Goal: Task Accomplishment & Management: Manage account settings

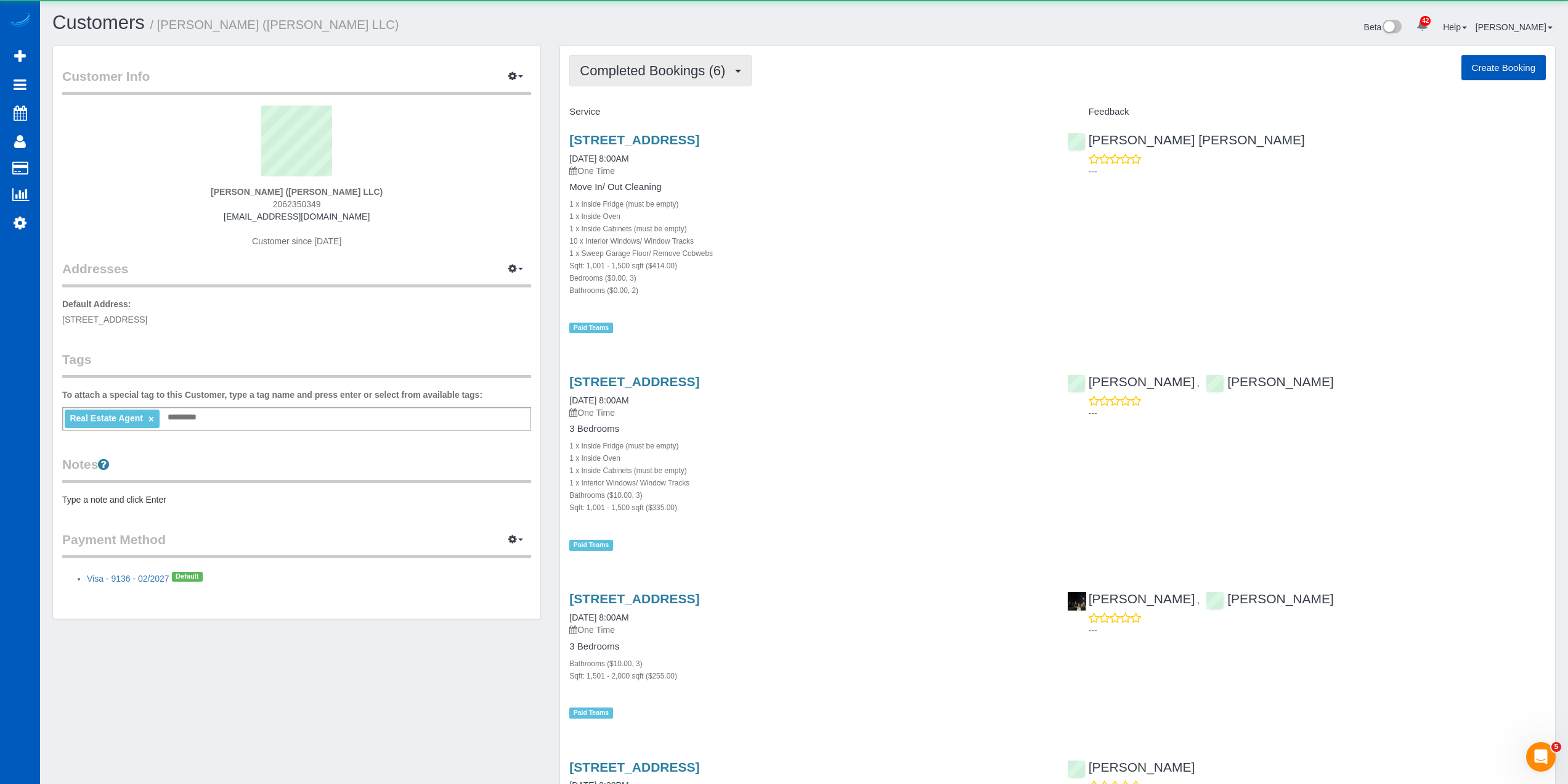
click at [695, 77] on span "Completed Bookings (6)" at bounding box center [656, 70] width 152 height 16
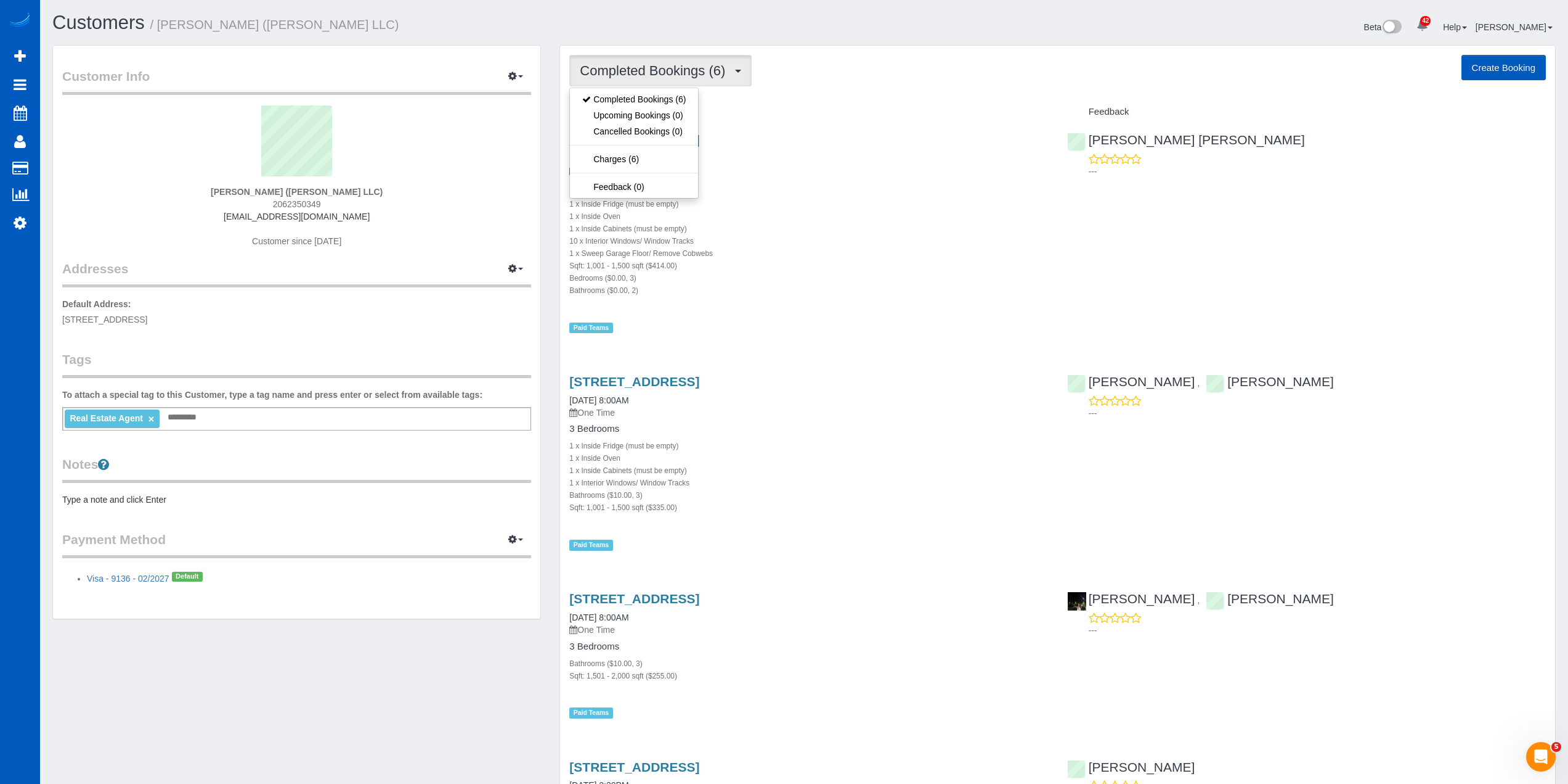
click at [819, 55] on div "Completed Bookings (6) Completed Bookings (6) Upcoming Bookings (0) Cancelled B…" at bounding box center [1057, 71] width 977 height 32
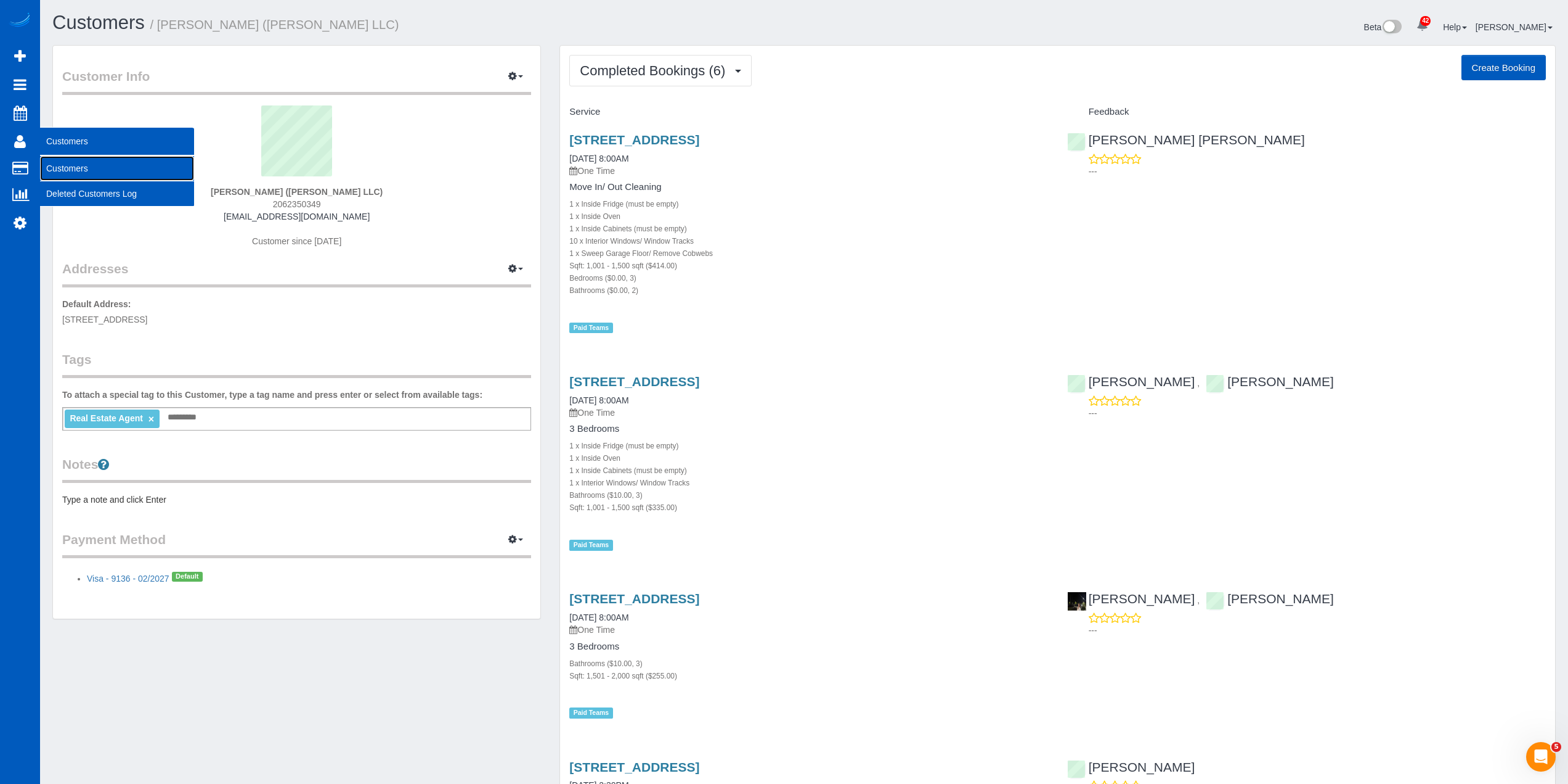
click at [80, 168] on link "Customers" at bounding box center [117, 168] width 154 height 24
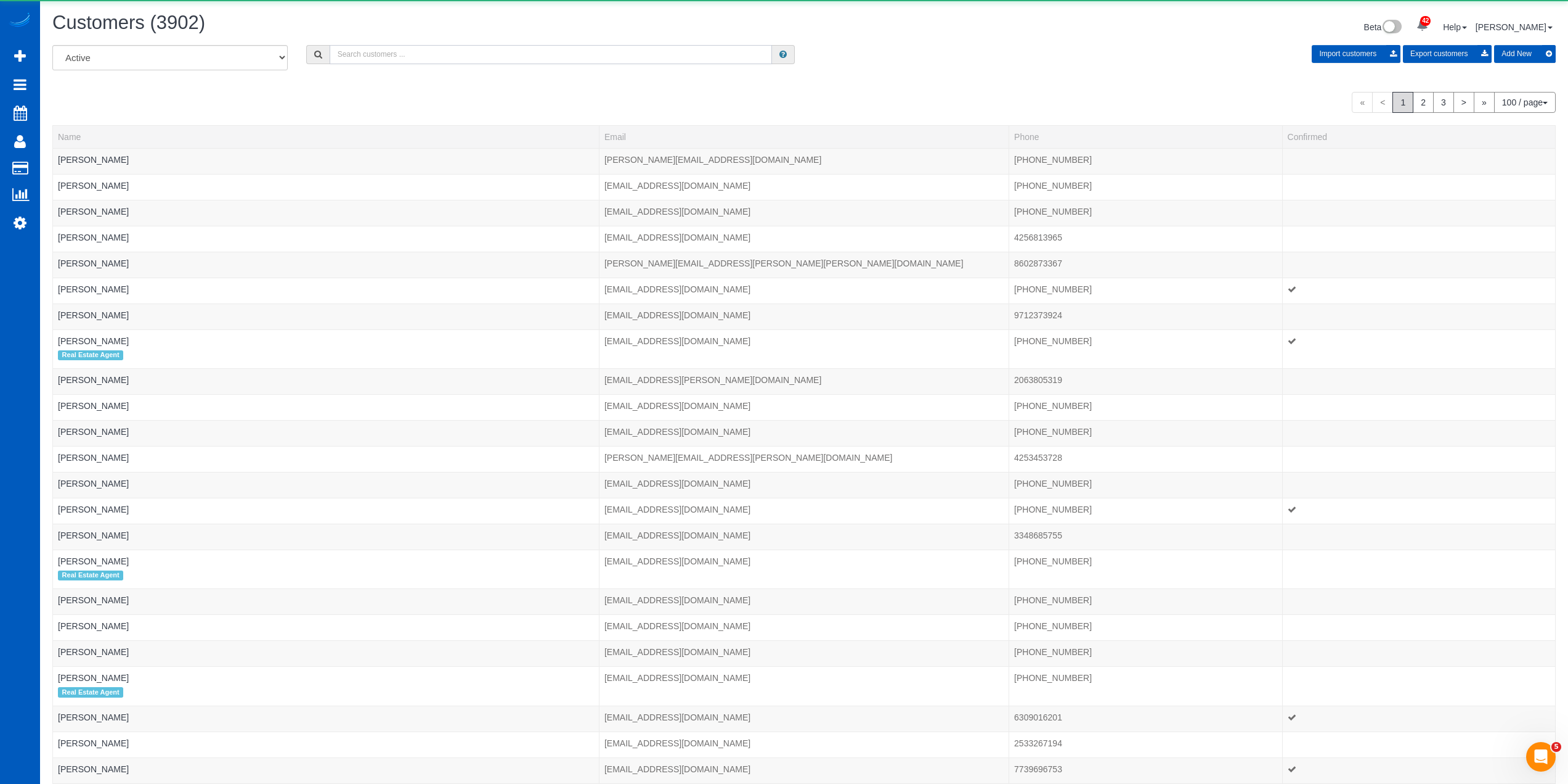
click at [455, 53] on input "text" at bounding box center [550, 54] width 442 height 19
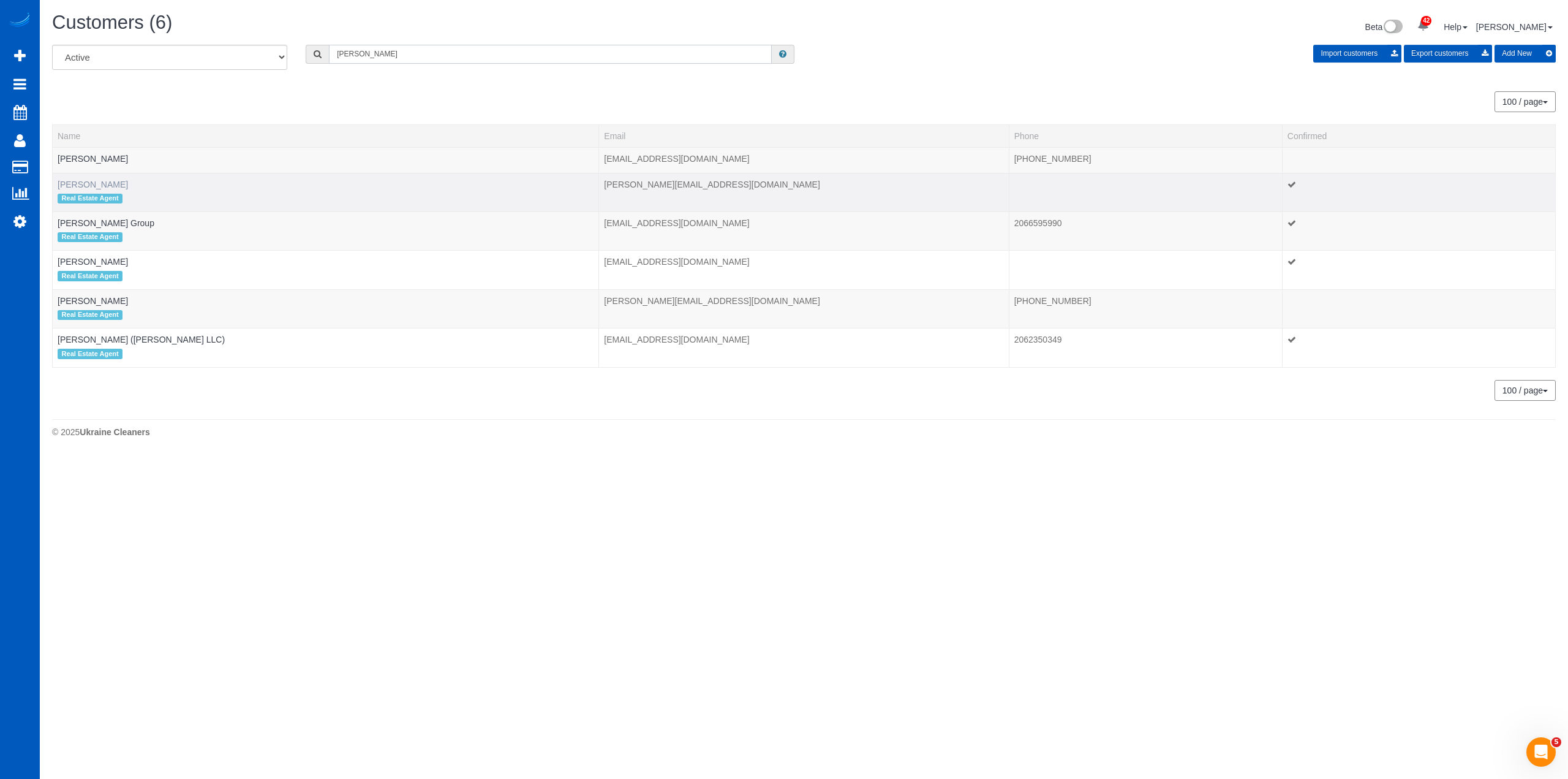
type input "kendra"
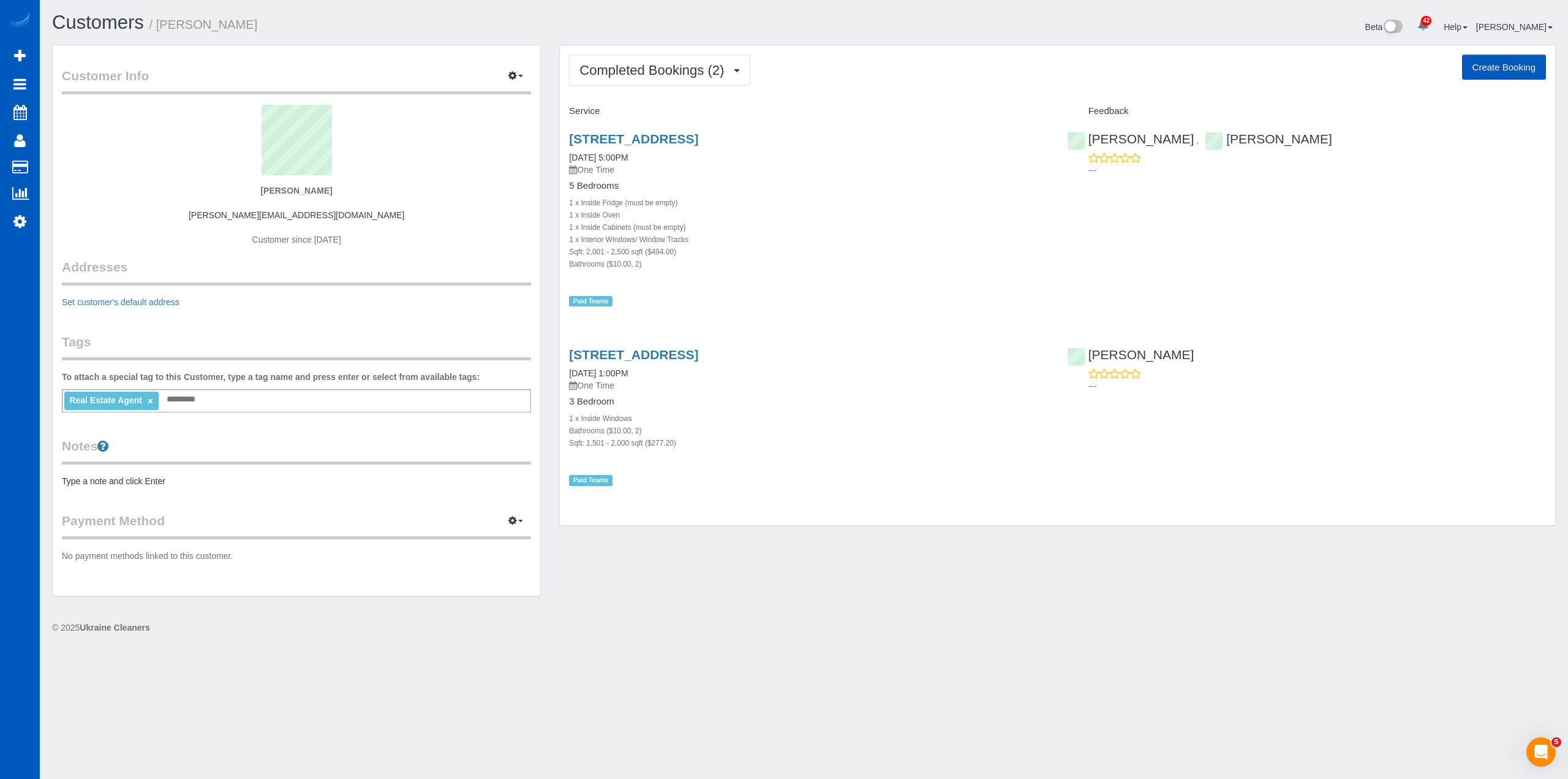
click at [661, 50] on div "Completed Bookings (2) Completed Bookings (2) Upcoming Bookings (0) Cancelled B…" at bounding box center [1058, 286] width 996 height 480
click at [663, 66] on span "Completed Bookings (2)" at bounding box center [655, 70] width 151 height 16
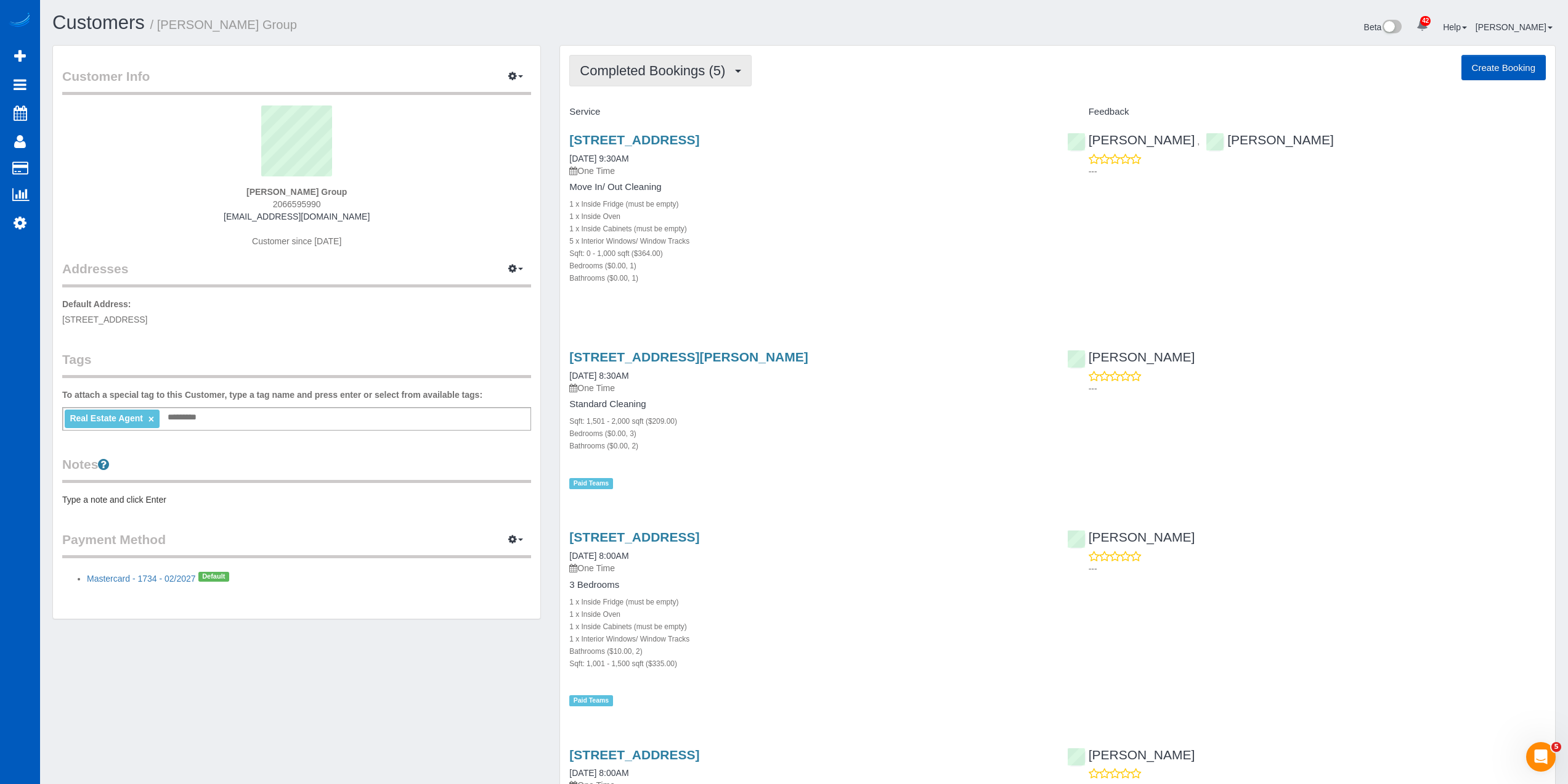
click at [665, 77] on span "Completed Bookings (5)" at bounding box center [656, 70] width 152 height 16
click at [682, 119] on link "Upcoming Bookings (3)" at bounding box center [633, 115] width 128 height 16
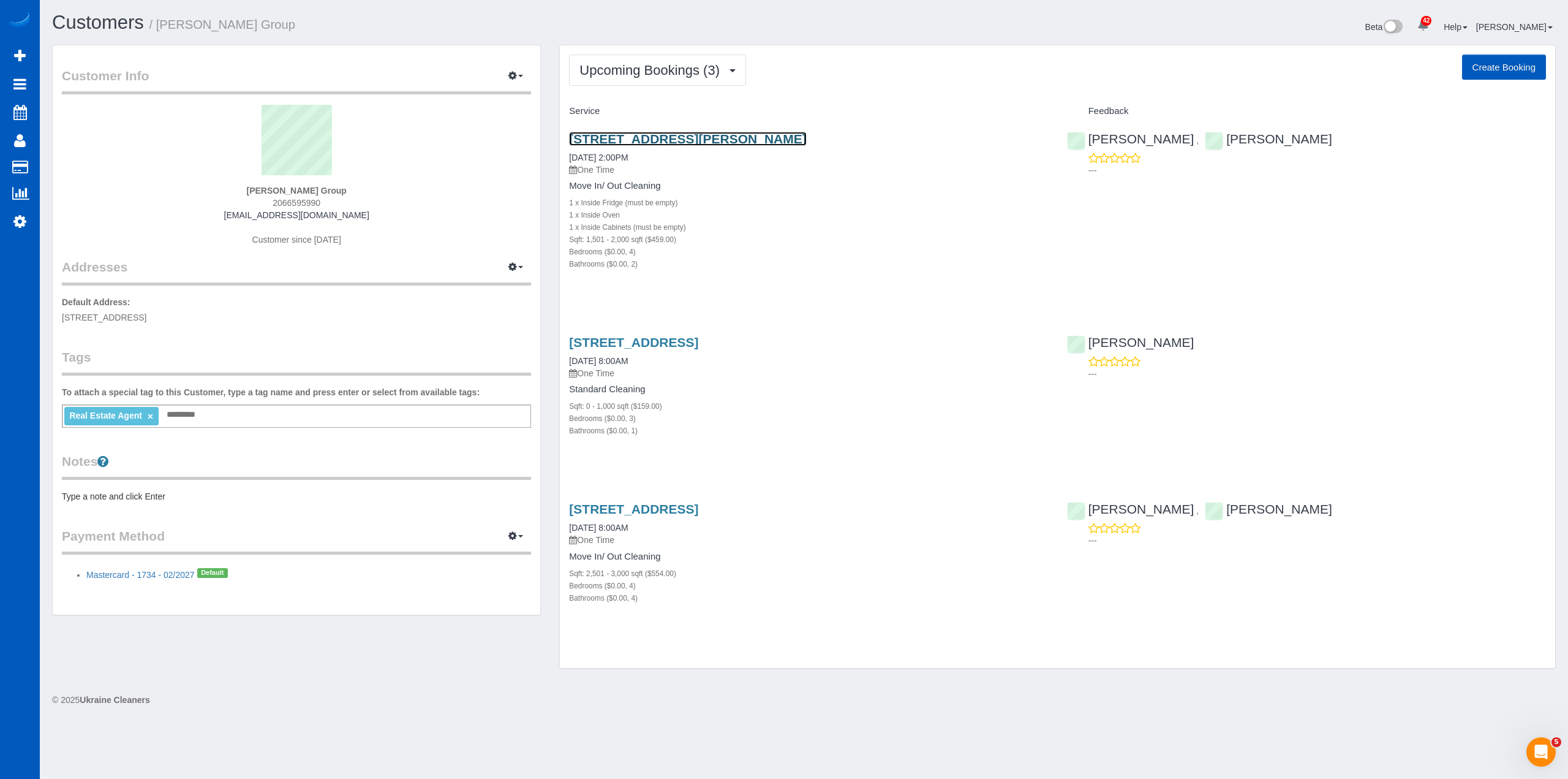
click at [682, 136] on link "4646 S Kenyon St, Seattle, WA 98118" at bounding box center [688, 138] width 237 height 14
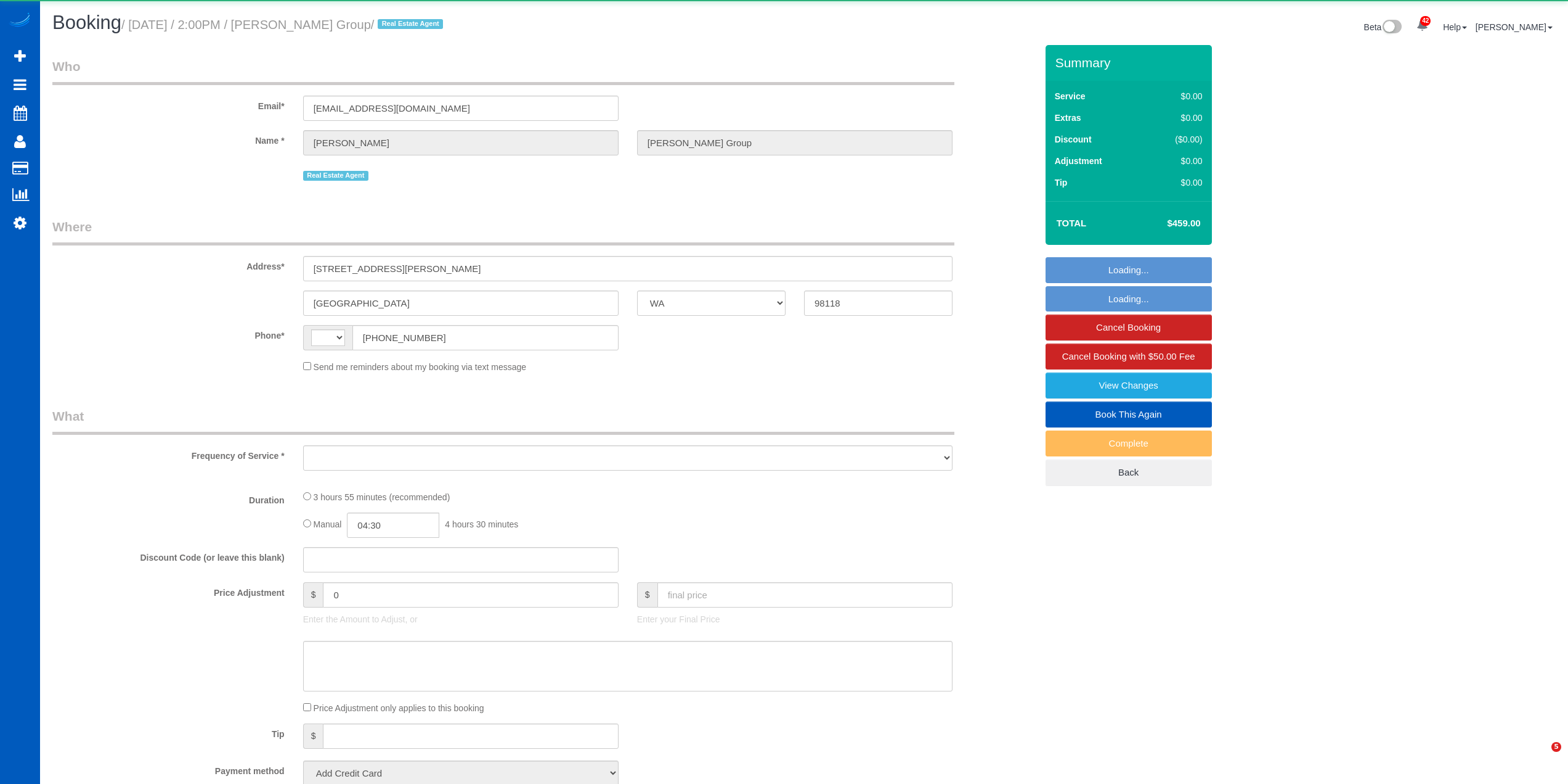
select select "WA"
select select "string:US"
select select "object:977"
select select "string:fspay-0d139add-e162-4263-b5da-b5092fdec57a"
select select "number:10"
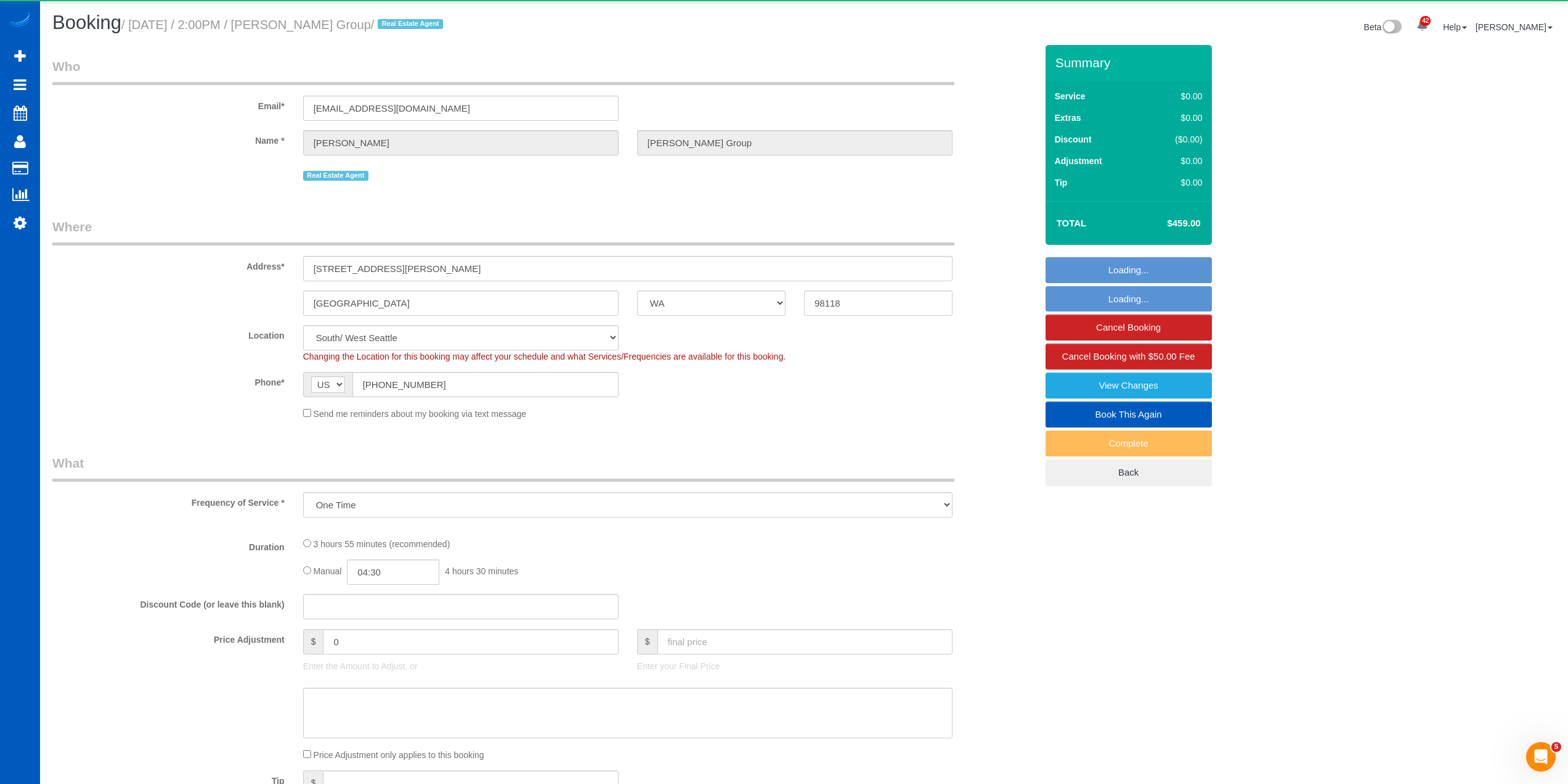
select select "object:1122"
select select "199"
select select "1501"
select select "4"
select select "2"
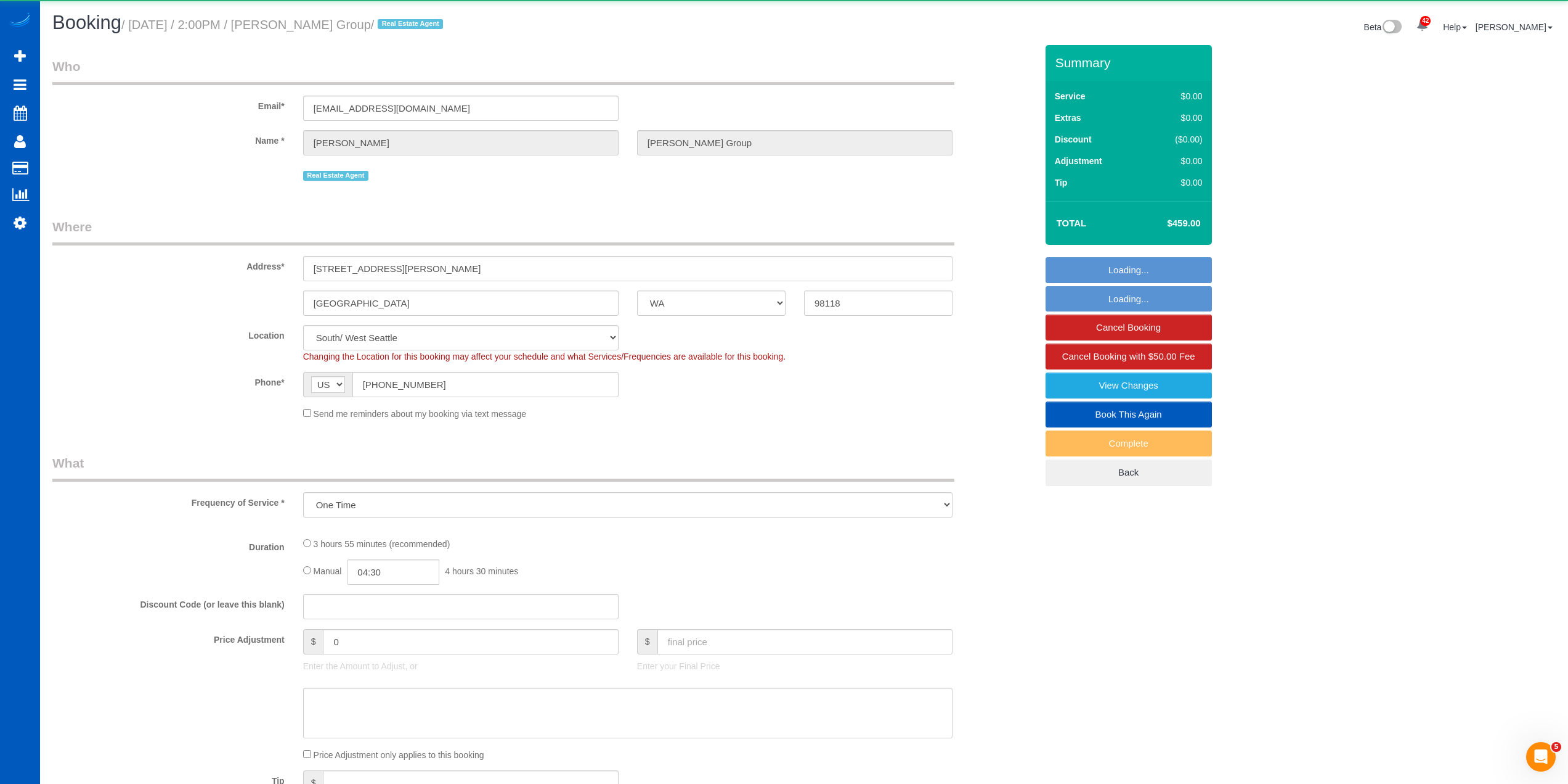
select select "spot1"
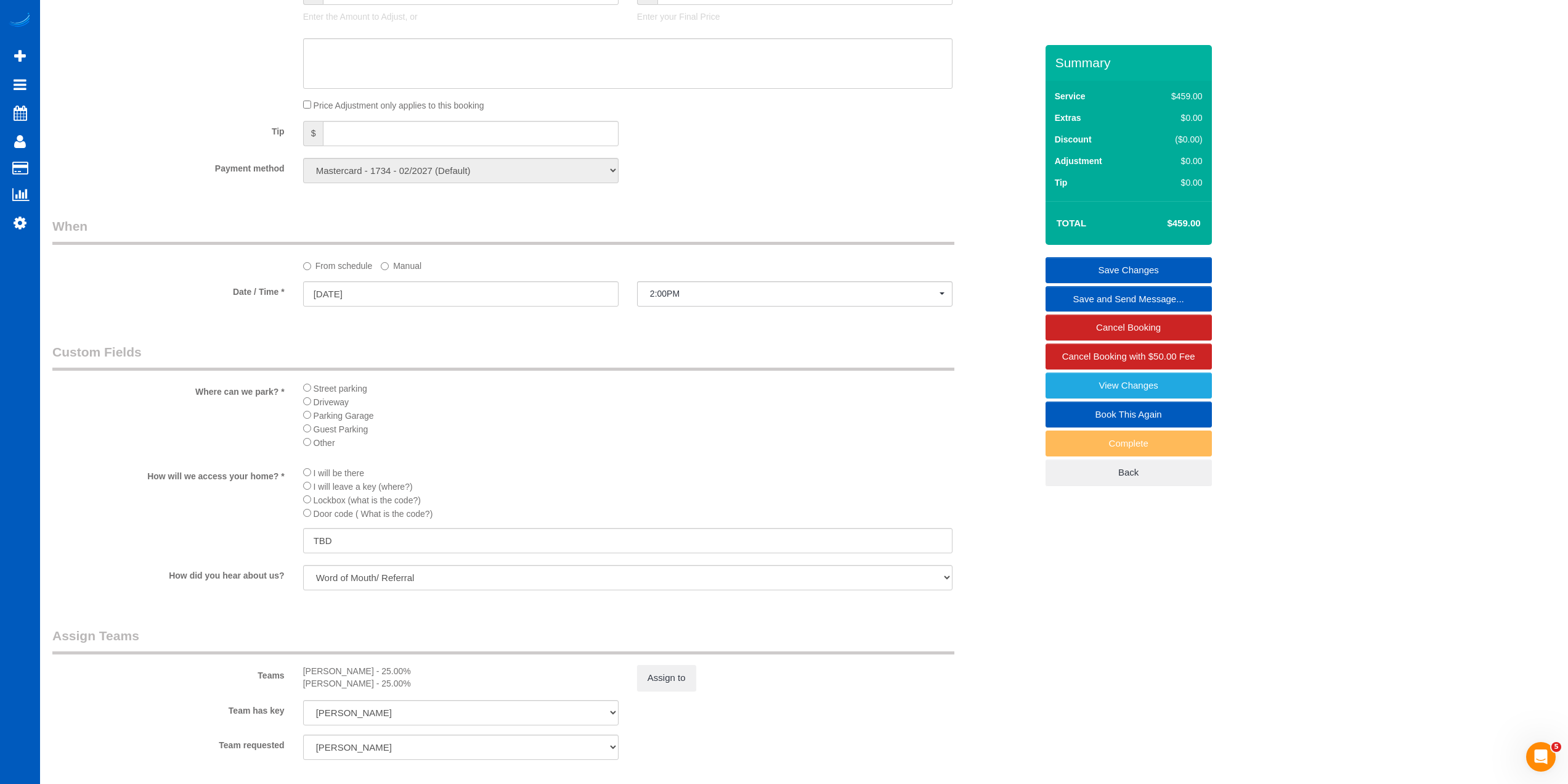
scroll to position [863, 0]
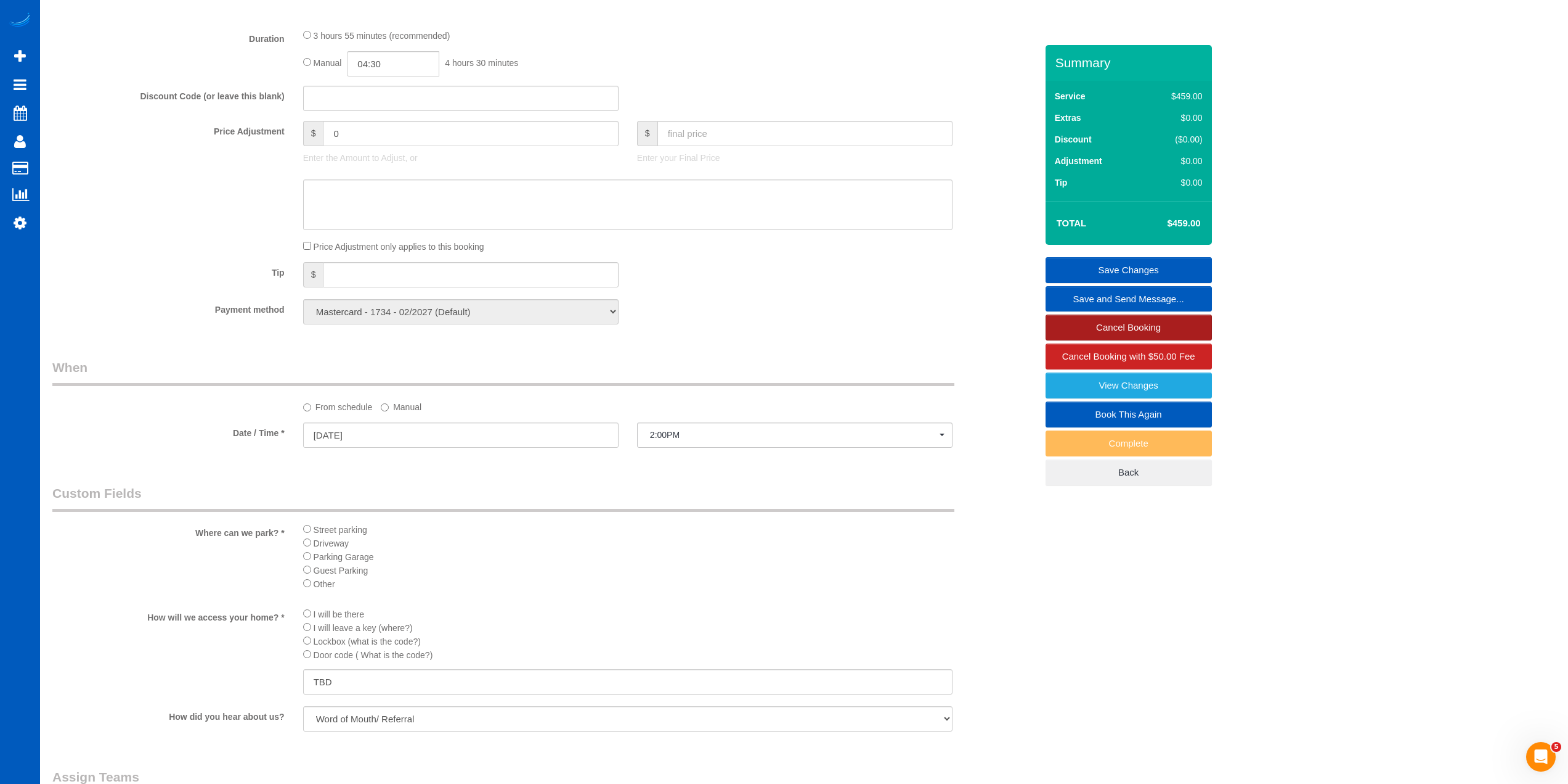
click at [1143, 324] on link "Cancel Booking" at bounding box center [1129, 328] width 166 height 26
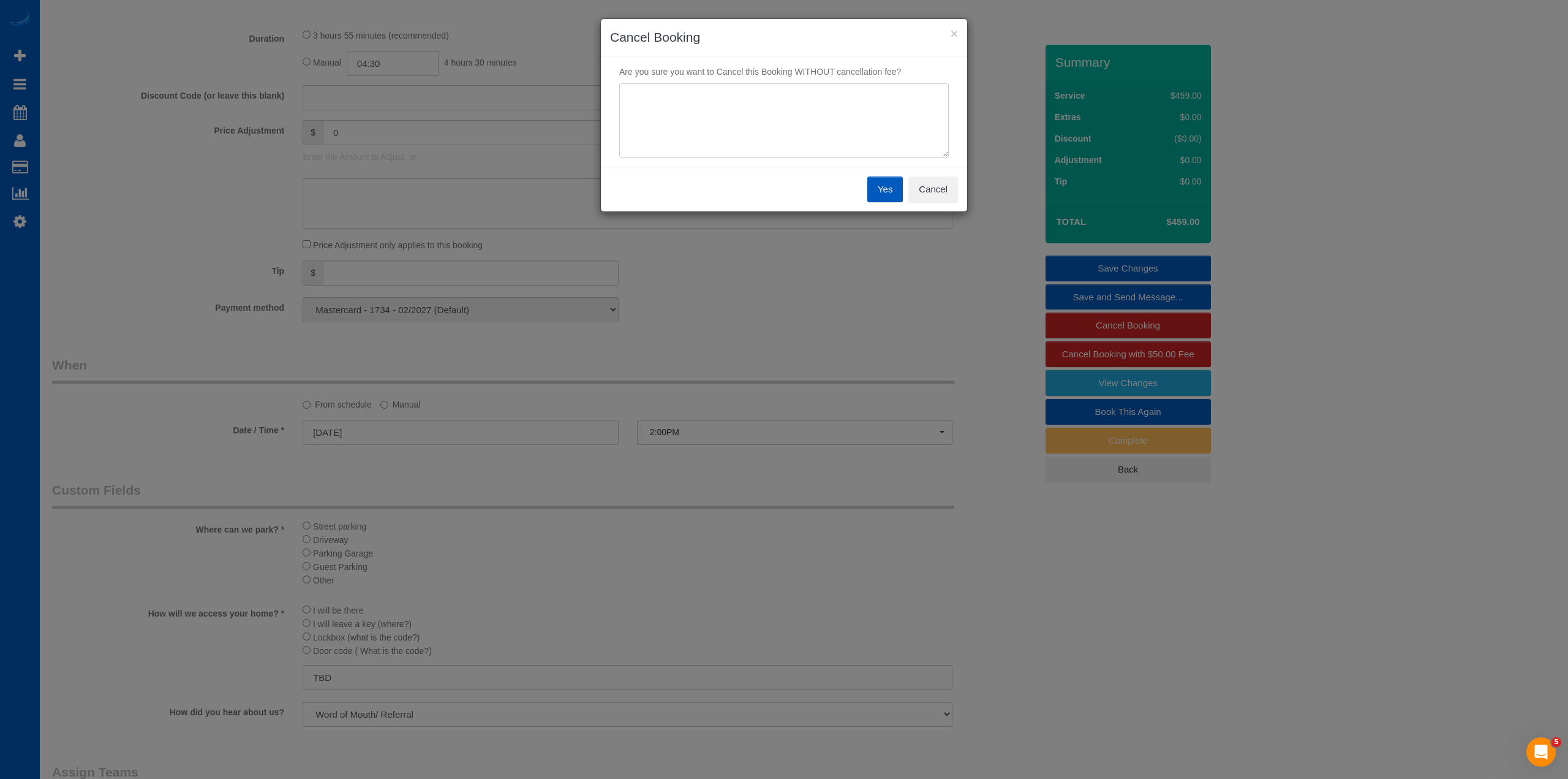
click at [798, 101] on textarea at bounding box center [784, 121] width 329 height 75
type textarea "Plumbing issue - water shut off - will reschedule"
click at [882, 188] on button "Yes" at bounding box center [885, 189] width 35 height 26
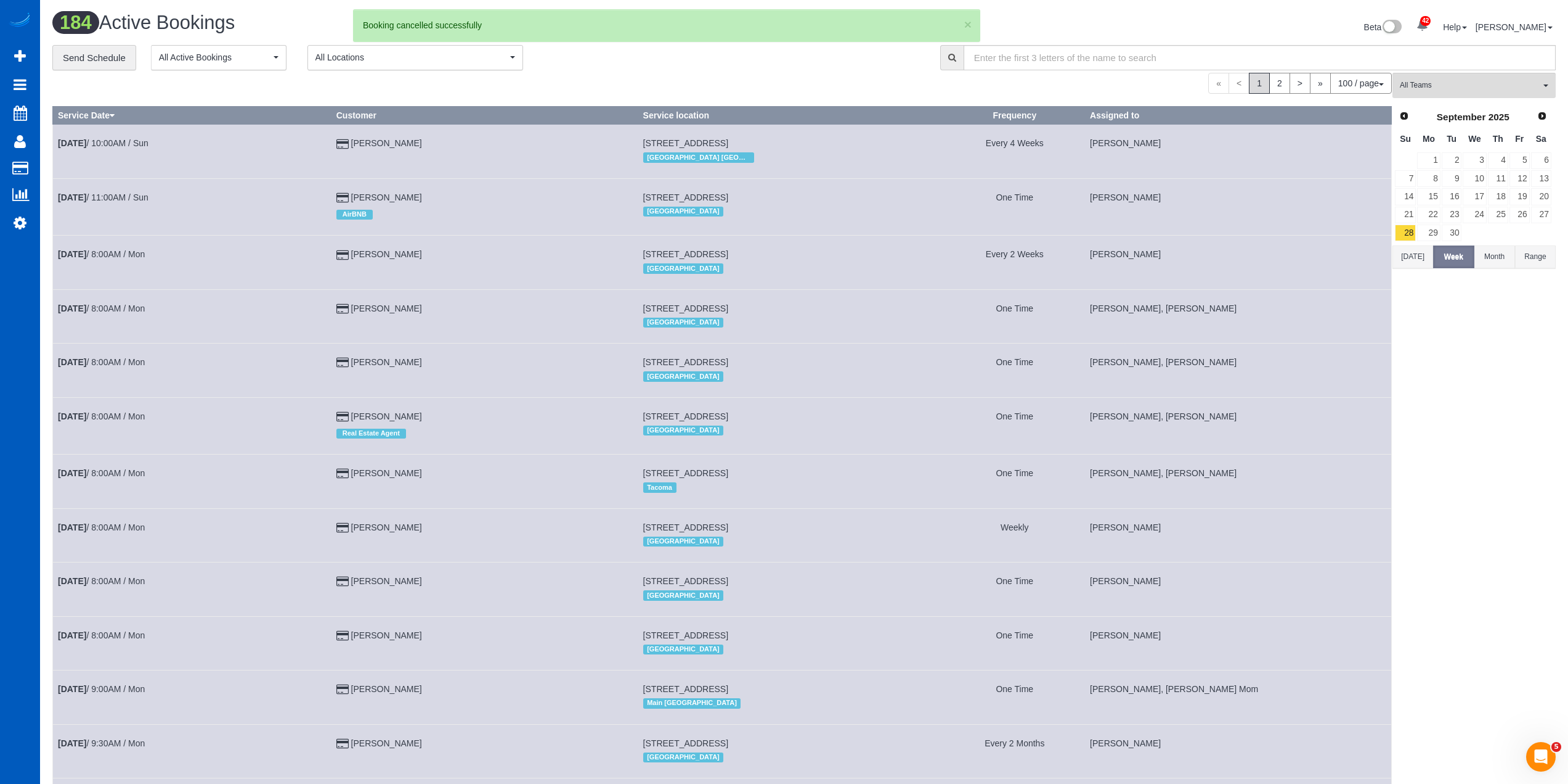
click at [728, 51] on div "**********" at bounding box center [487, 58] width 869 height 26
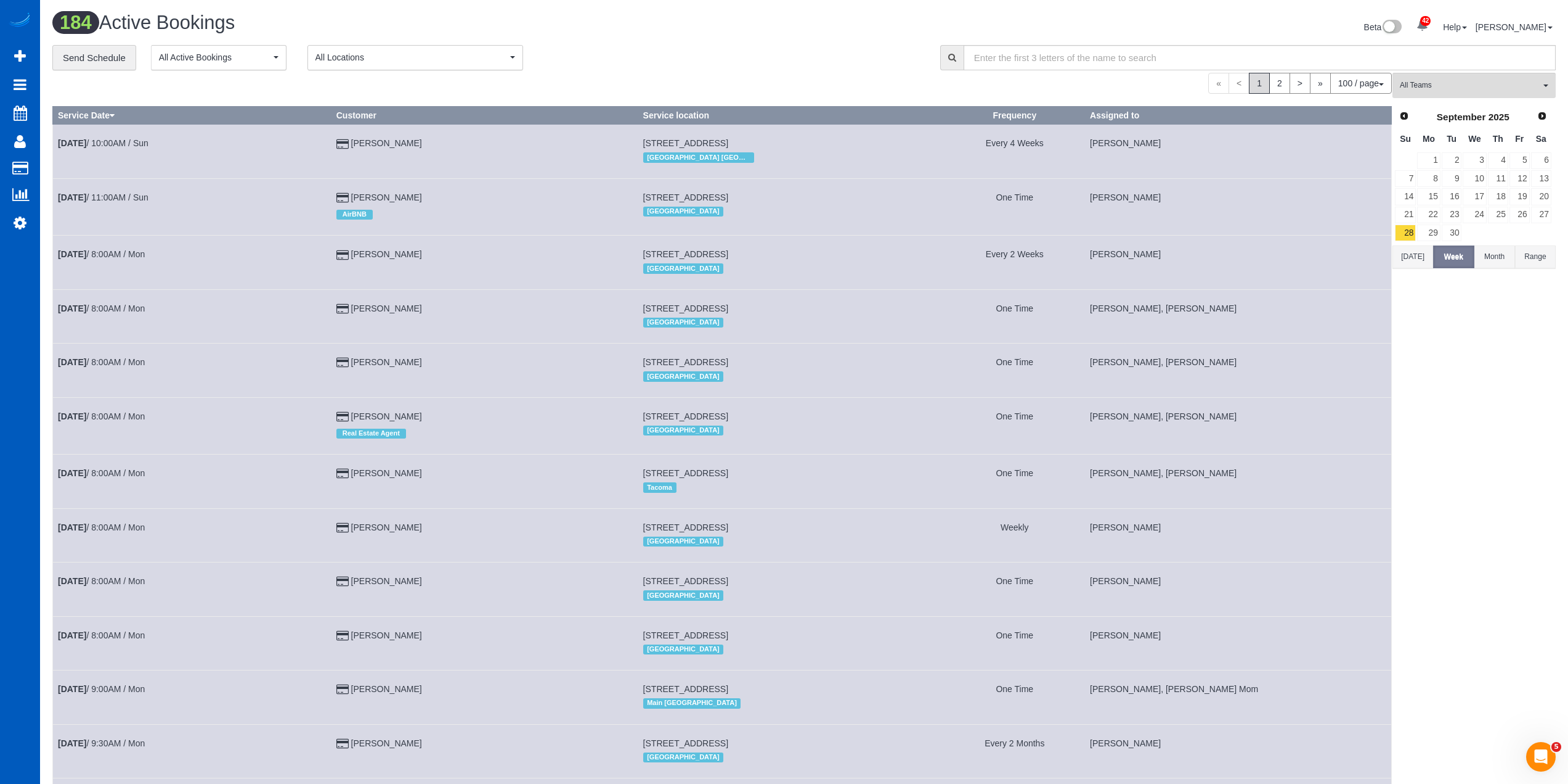
click at [693, 50] on div "**********" at bounding box center [487, 58] width 869 height 26
click at [712, 63] on div "**********" at bounding box center [487, 58] width 869 height 26
click at [713, 45] on div "**********" at bounding box center [487, 58] width 869 height 26
click at [738, 53] on div "**********" at bounding box center [487, 58] width 869 height 26
